Goal: Find specific page/section: Find specific page/section

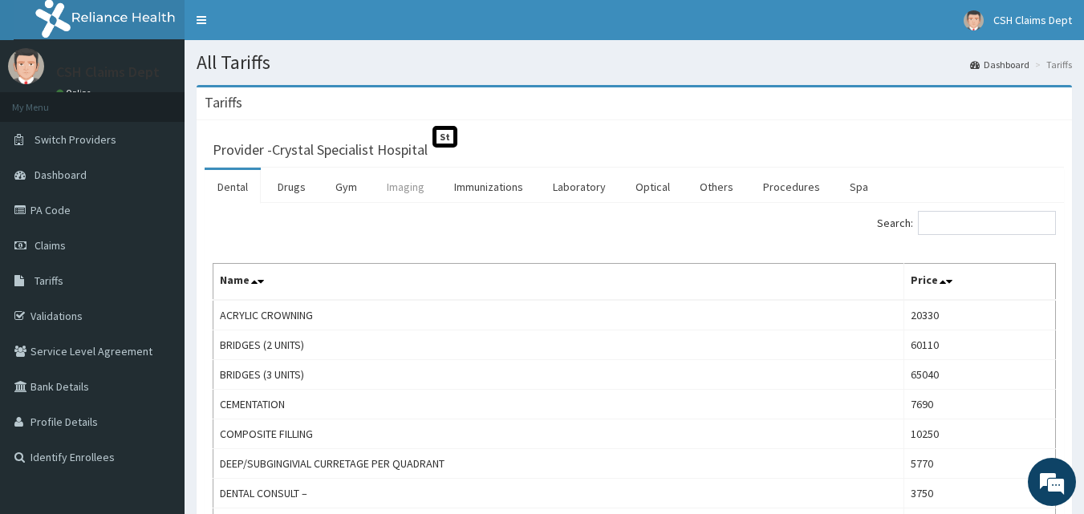
click at [409, 188] on link "Imaging" at bounding box center [405, 187] width 63 height 34
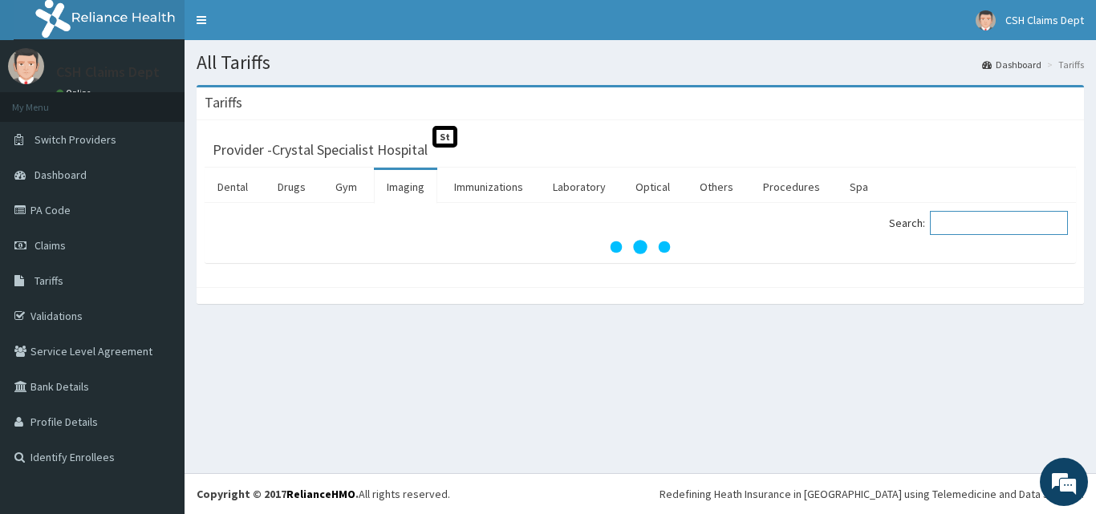
click at [973, 223] on input "Search:" at bounding box center [999, 223] width 138 height 24
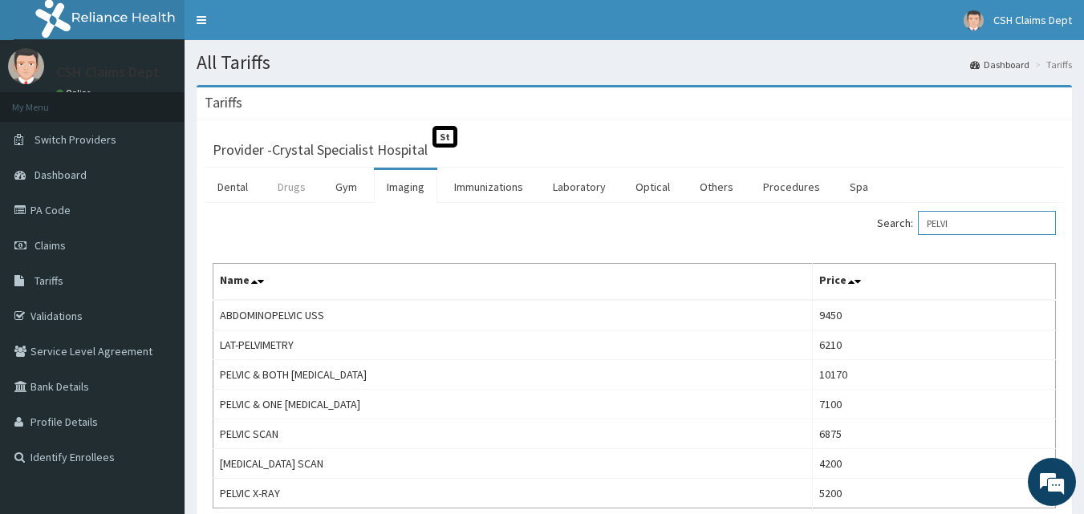
type input "PELVI"
click at [288, 186] on link "Drugs" at bounding box center [292, 187] width 54 height 34
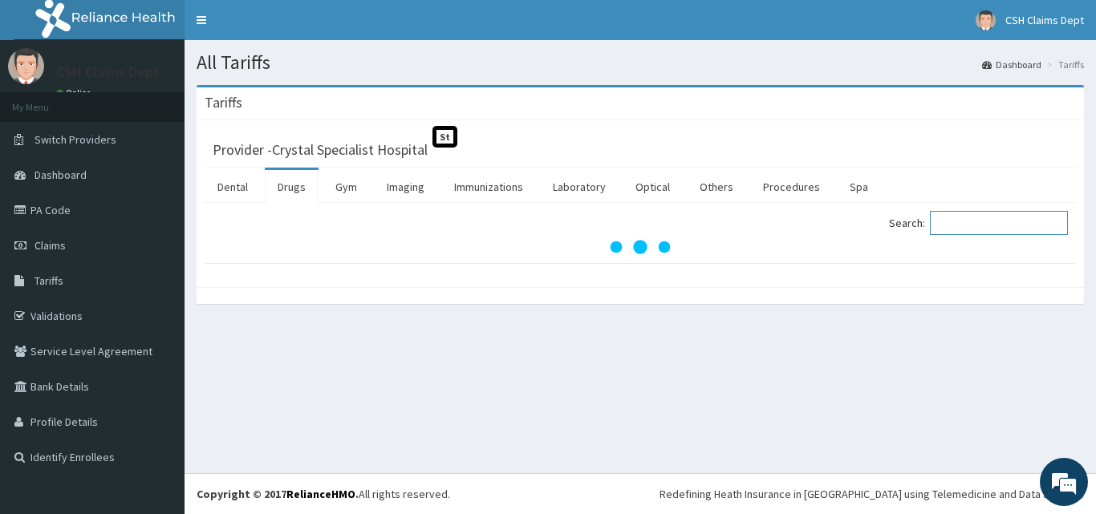
click at [966, 221] on input "Search:" at bounding box center [999, 223] width 138 height 24
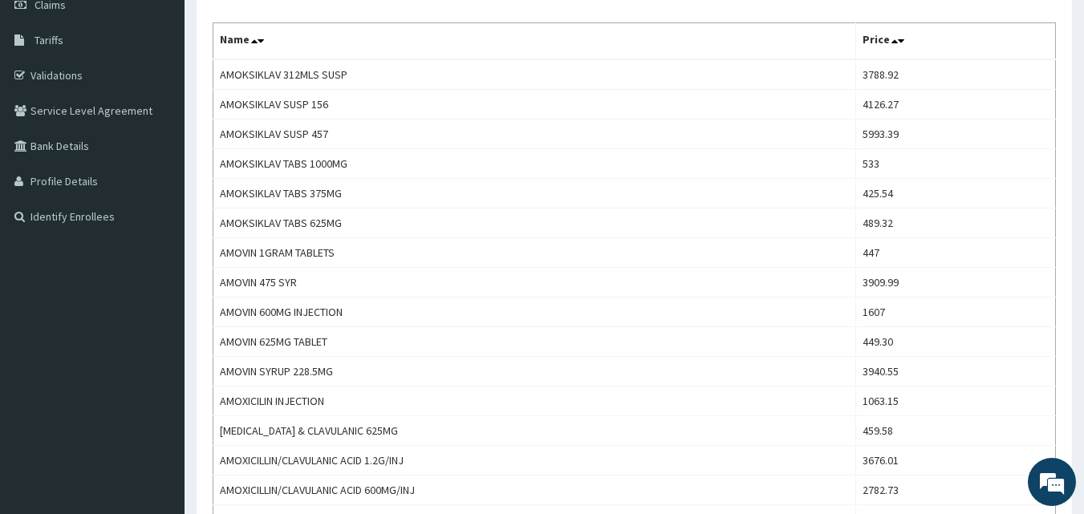
scroll to position [80, 0]
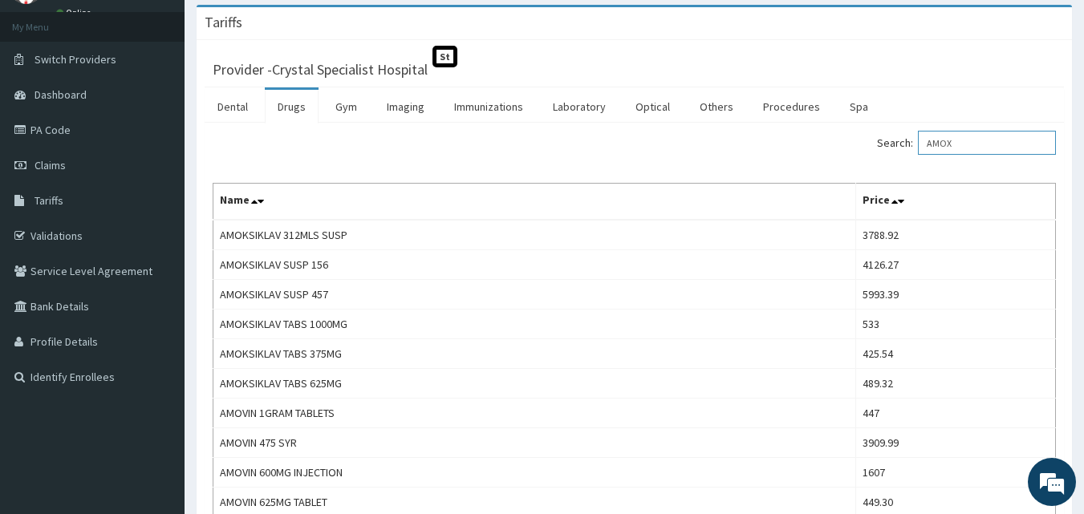
click at [983, 133] on input "AMOX" at bounding box center [987, 143] width 138 height 24
click at [983, 135] on input "AMOX" at bounding box center [987, 143] width 138 height 24
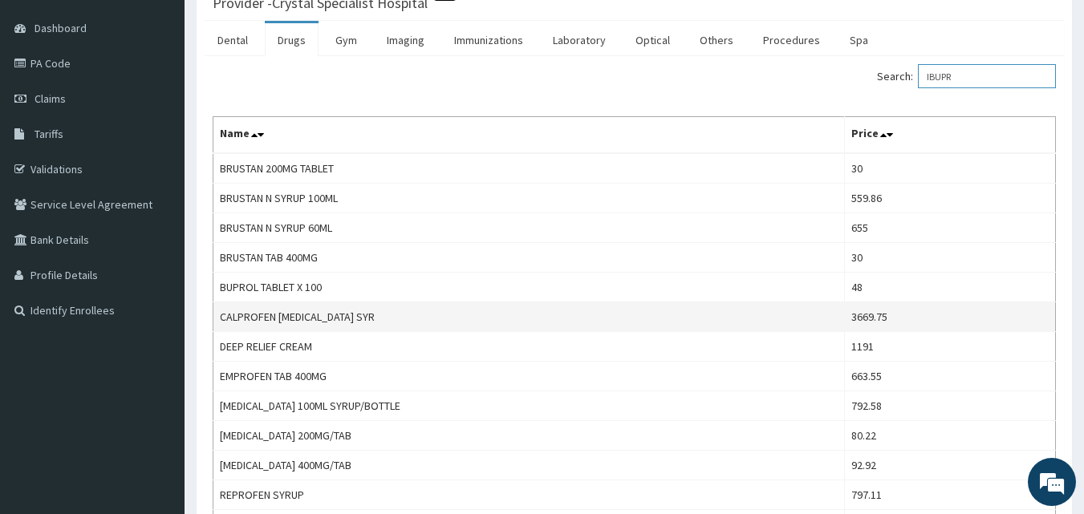
scroll to position [160, 0]
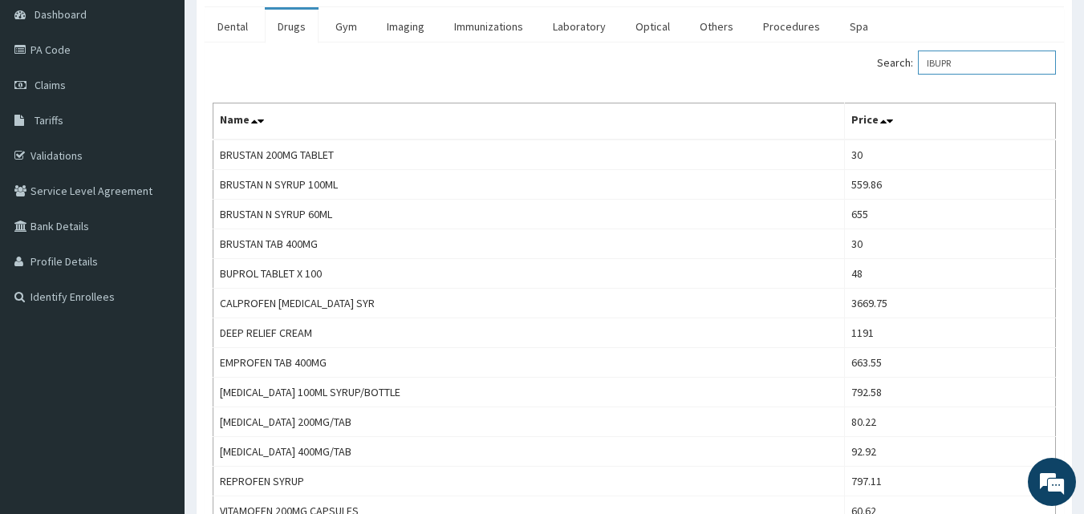
click at [995, 63] on input "IBUPR" at bounding box center [987, 63] width 138 height 24
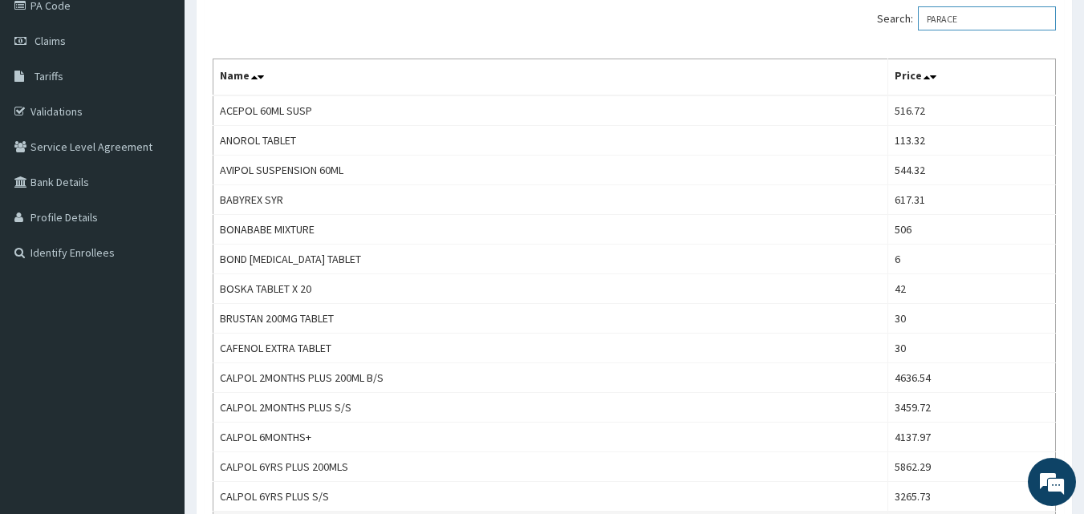
scroll to position [0, 0]
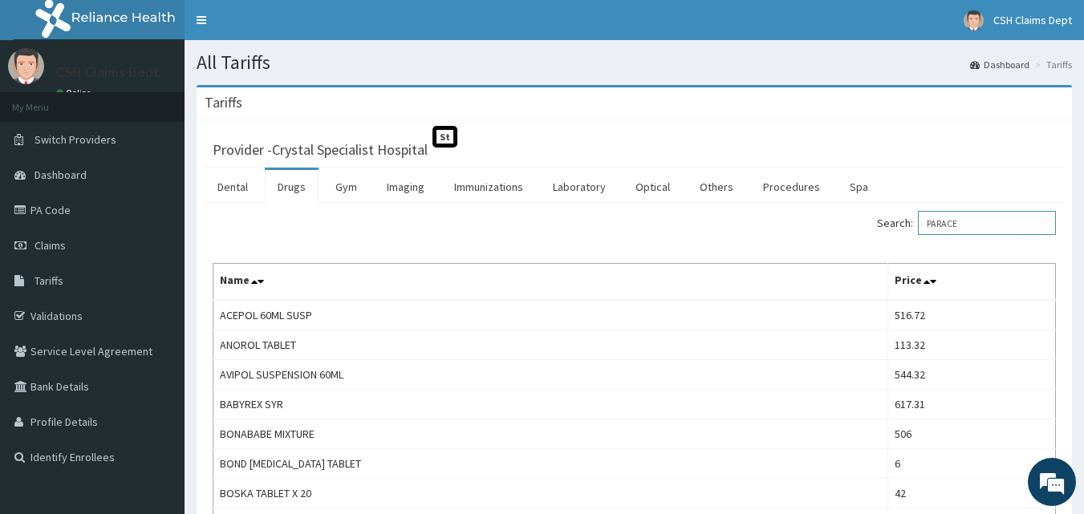
drag, startPoint x: 1009, startPoint y: 221, endPoint x: 898, endPoint y: 215, distance: 111.7
click at [898, 215] on label "Search: PARACE" at bounding box center [966, 223] width 179 height 24
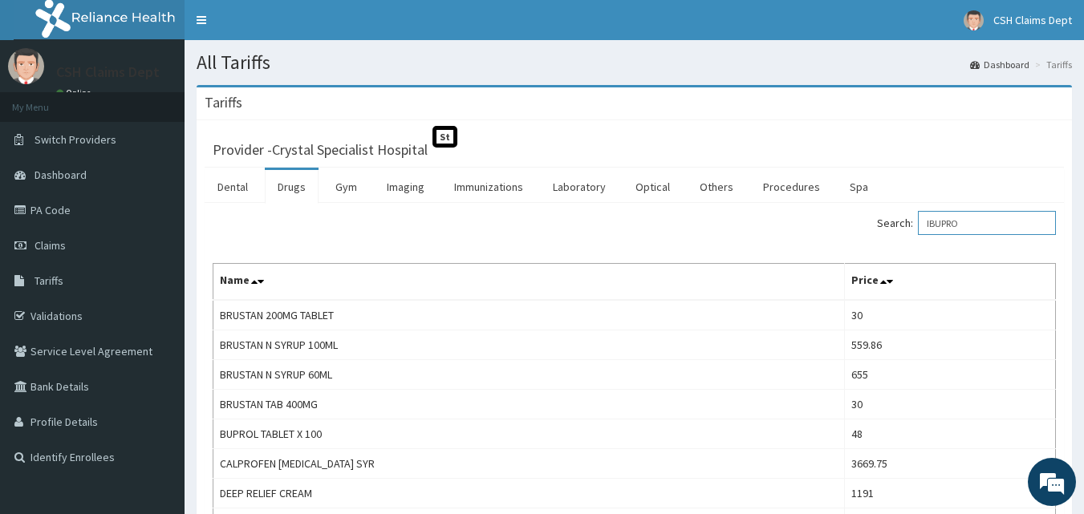
drag, startPoint x: 984, startPoint y: 219, endPoint x: 885, endPoint y: 216, distance: 99.5
click at [885, 216] on div "Search: IBUPRO" at bounding box center [851, 225] width 410 height 28
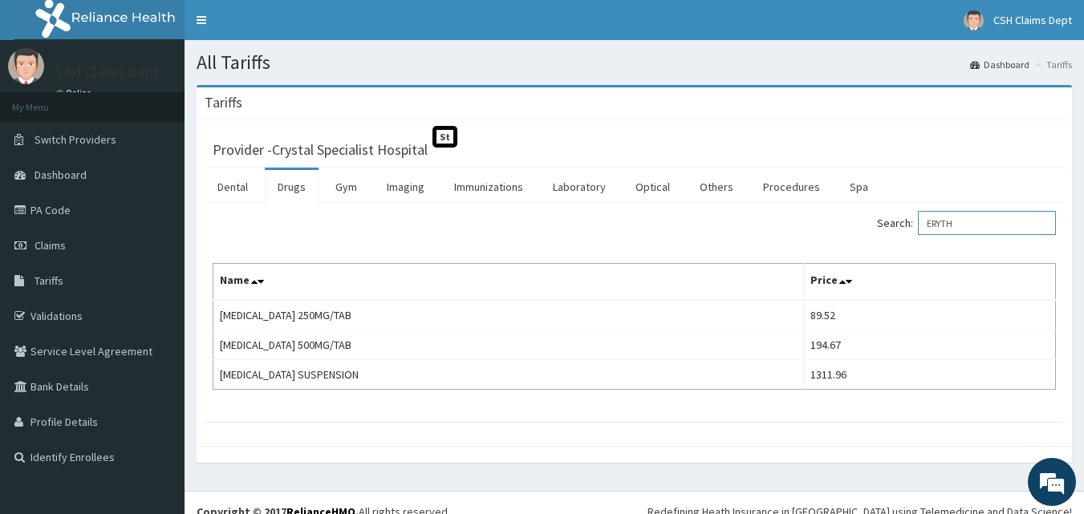
click at [979, 221] on input "ERYTH" at bounding box center [987, 223] width 138 height 24
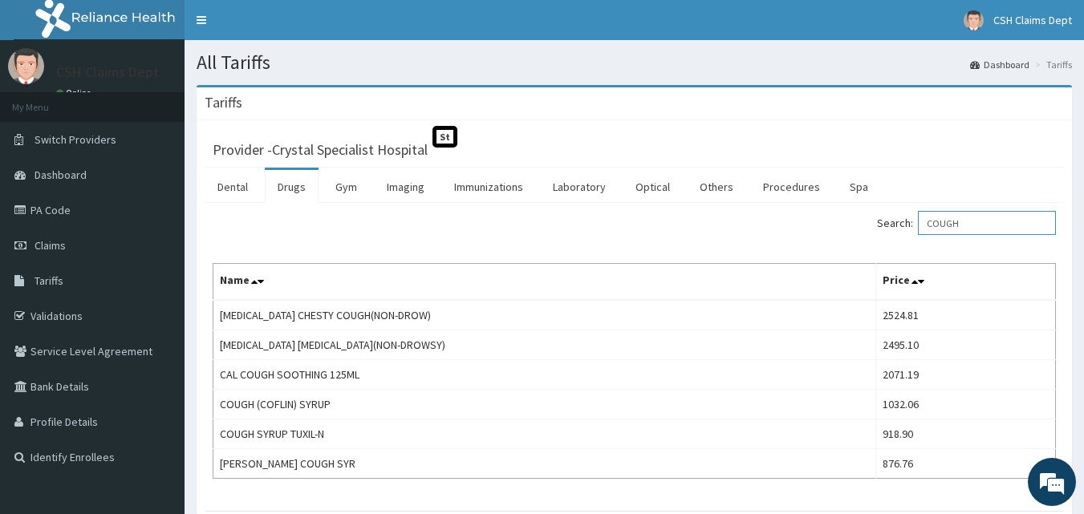
drag, startPoint x: 976, startPoint y: 232, endPoint x: 893, endPoint y: 221, distance: 84.1
click at [893, 221] on label "Search: COUGH" at bounding box center [966, 223] width 179 height 24
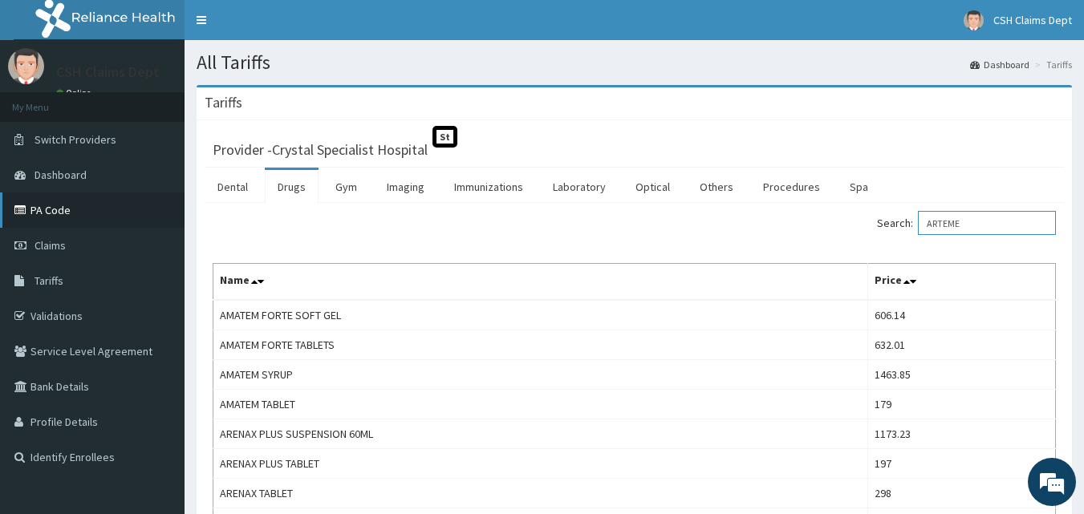
type input "ARTEME"
click at [55, 205] on link "PA Code" at bounding box center [92, 209] width 184 height 35
